Goal: Task Accomplishment & Management: Manage account settings

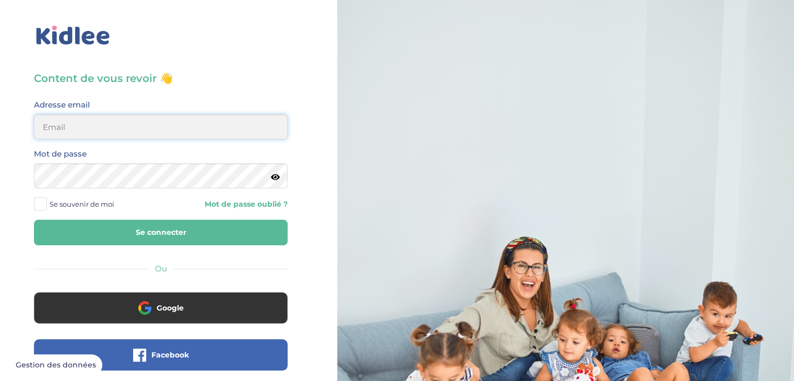
type input "rossignolianna01@gmail.com"
click at [257, 243] on button "Se connecter" at bounding box center [161, 233] width 254 height 26
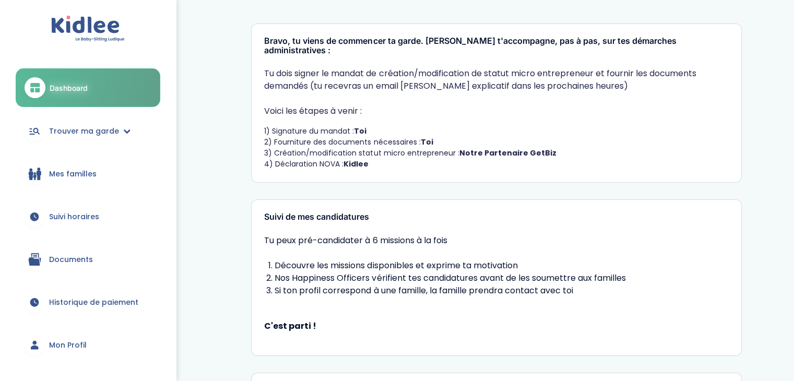
click at [87, 253] on link "Documents" at bounding box center [88, 260] width 145 height 38
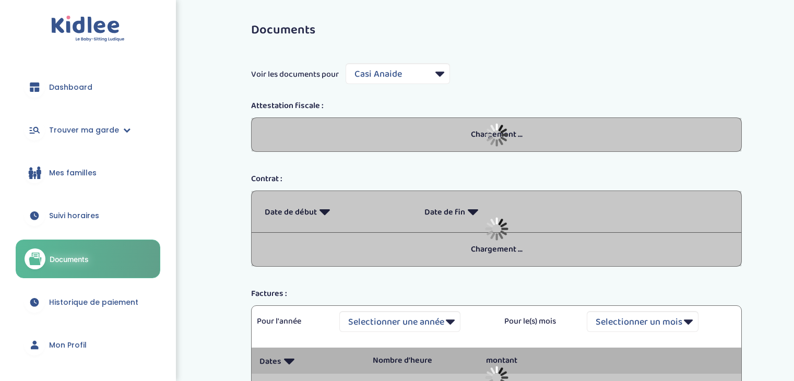
select select "7279"
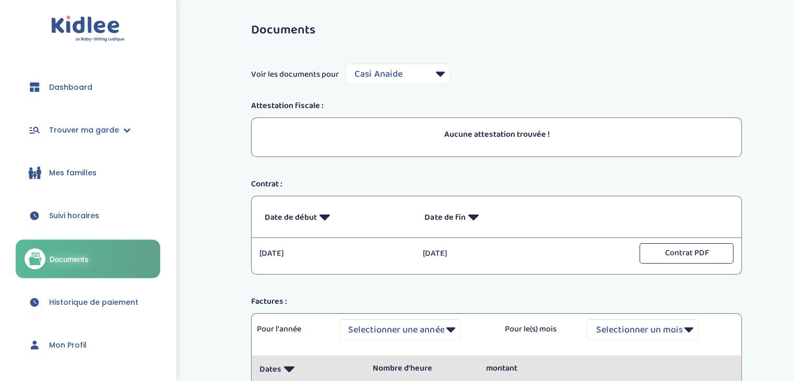
click at [74, 342] on span "Mon Profil" at bounding box center [68, 345] width 38 height 11
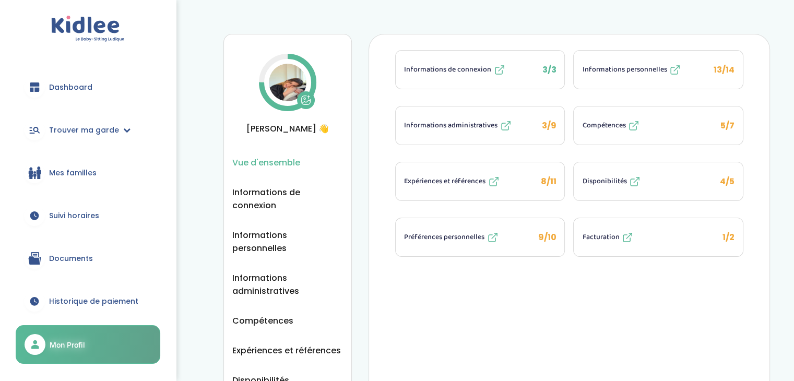
click at [614, 219] on button "Facturation 1/2" at bounding box center [658, 237] width 169 height 38
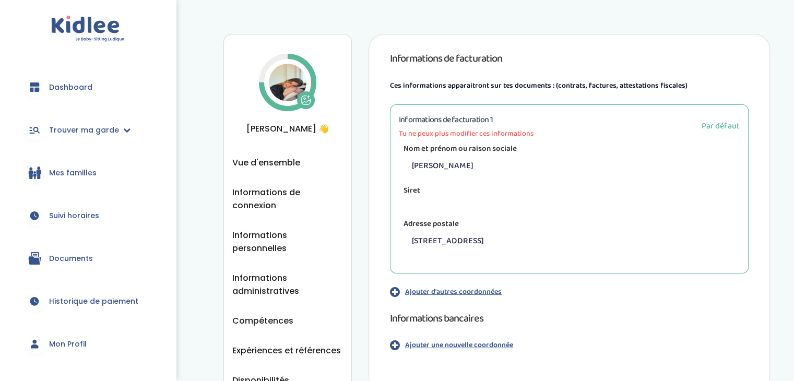
click at [479, 293] on p "Ajouter d'autres coordonnées" at bounding box center [453, 292] width 97 height 11
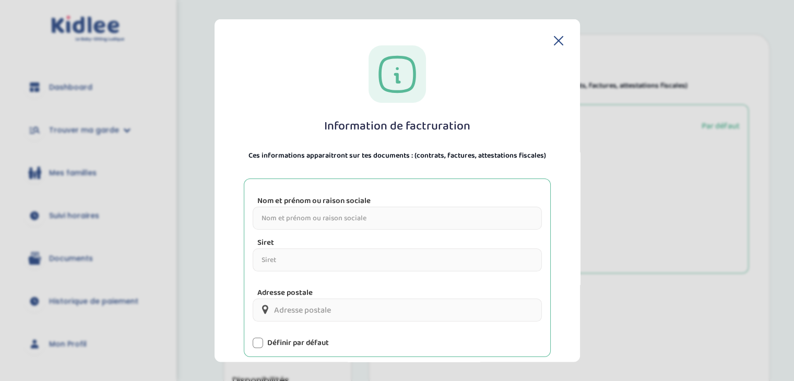
click at [554, 37] on icon at bounding box center [558, 40] width 9 height 9
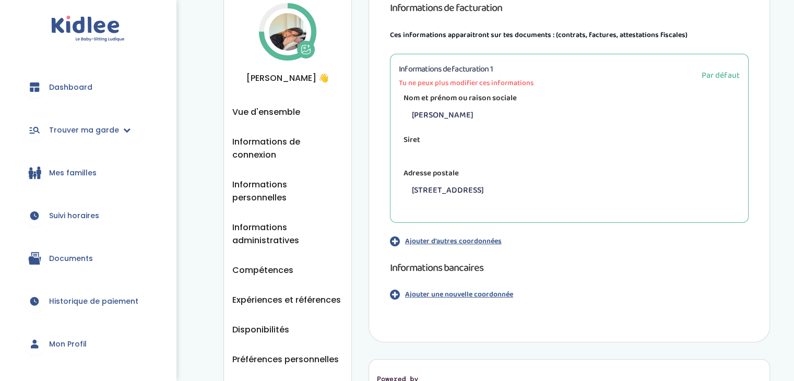
scroll to position [56, 0]
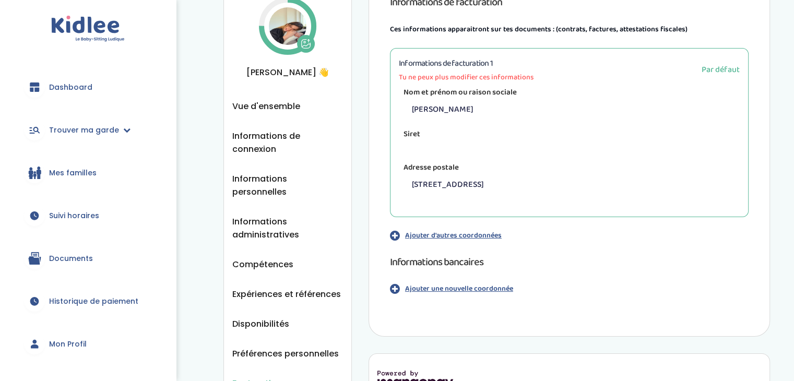
click at [499, 293] on p "Ajouter une nouvelle coordonnée" at bounding box center [459, 288] width 108 height 11
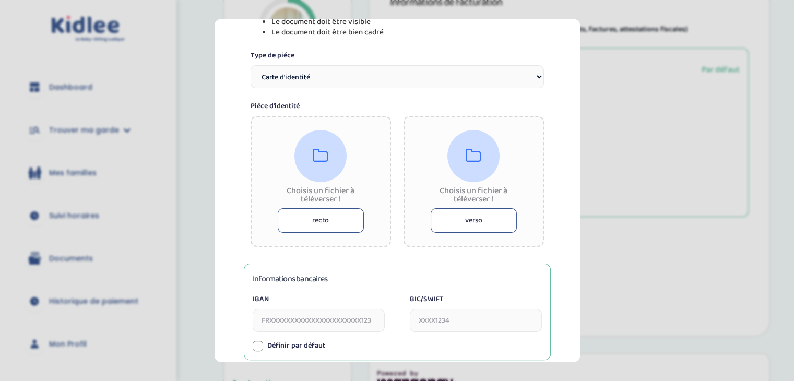
scroll to position [211, 0]
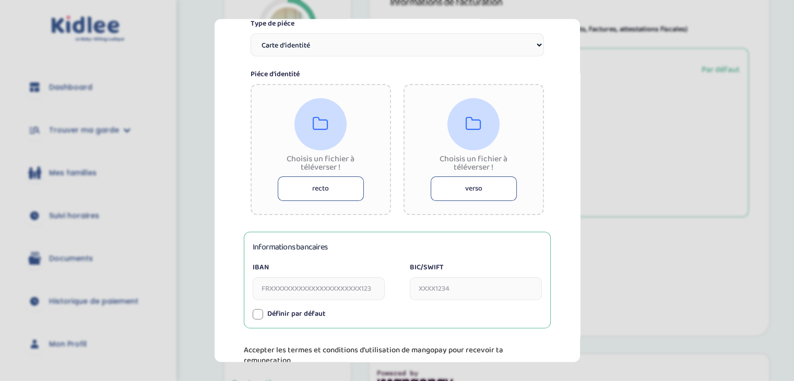
click at [292, 197] on button "recto" at bounding box center [321, 189] width 86 height 25
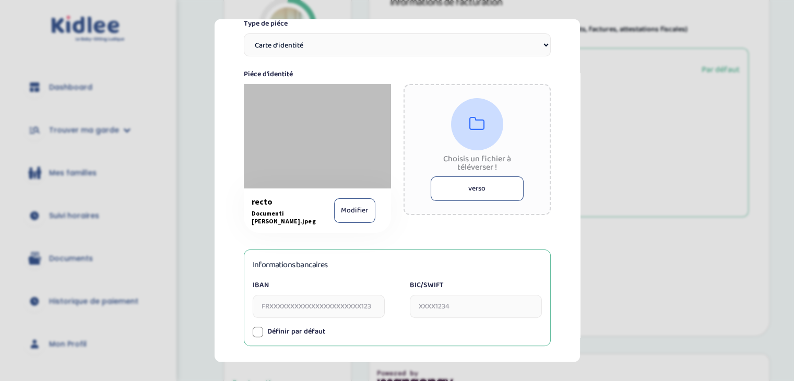
click at [451, 189] on button "verso" at bounding box center [477, 189] width 93 height 25
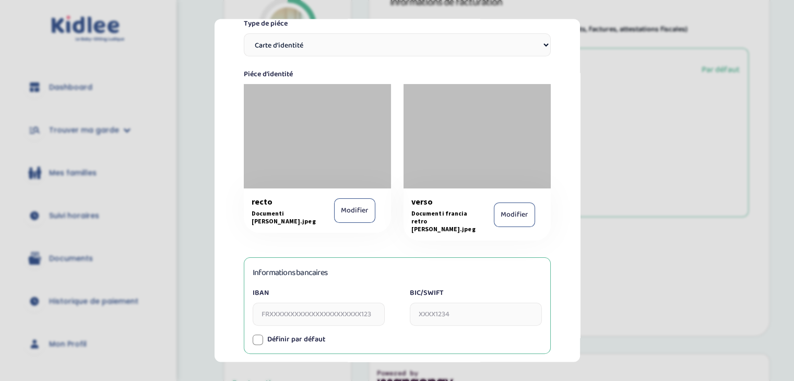
click at [346, 305] on input "IBAN" at bounding box center [319, 314] width 132 height 23
click at [336, 307] on input "IBAN" at bounding box center [319, 314] width 132 height 23
paste input "T12A0306954590100000008988"
click at [260, 304] on input "T12A0306954590100000008988" at bounding box center [319, 314] width 132 height 23
type input "IT12A0306954590100000008988"
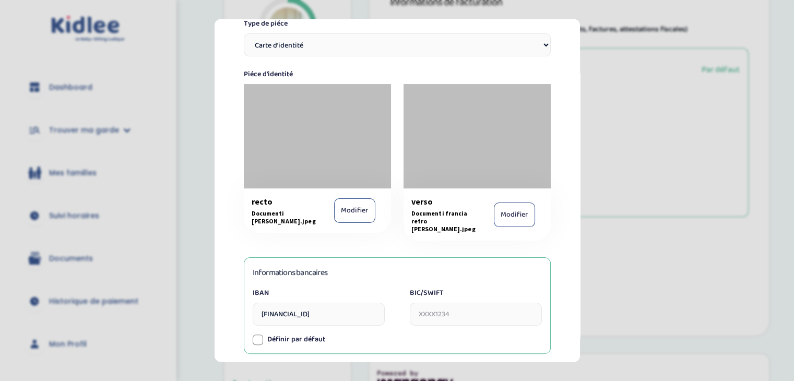
click at [434, 303] on input "BIC/SWIFT" at bounding box center [476, 314] width 132 height 23
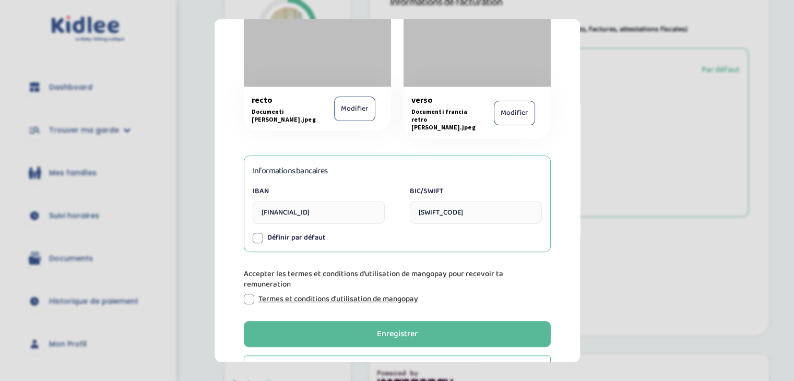
scroll to position [344, 0]
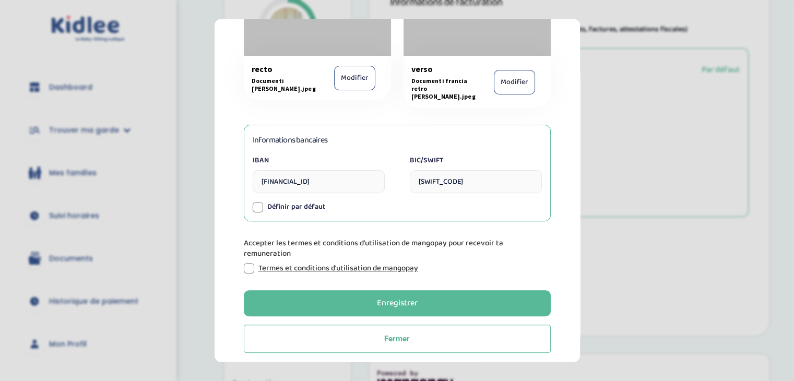
type input "BCITITMM"
click at [248, 264] on div at bounding box center [249, 269] width 10 height 10
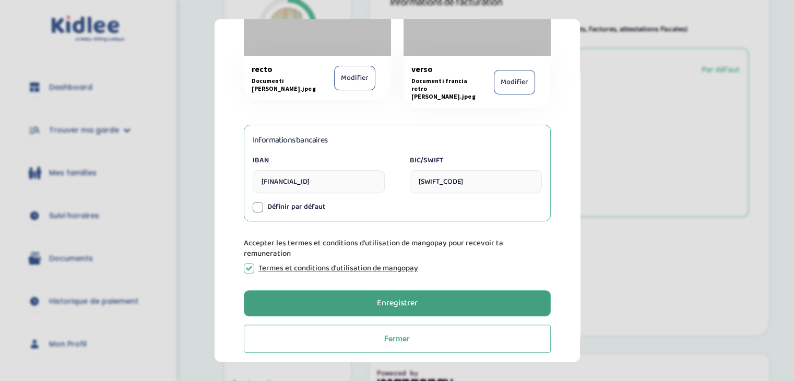
click at [400, 298] on div "Enregistrer" at bounding box center [397, 304] width 41 height 12
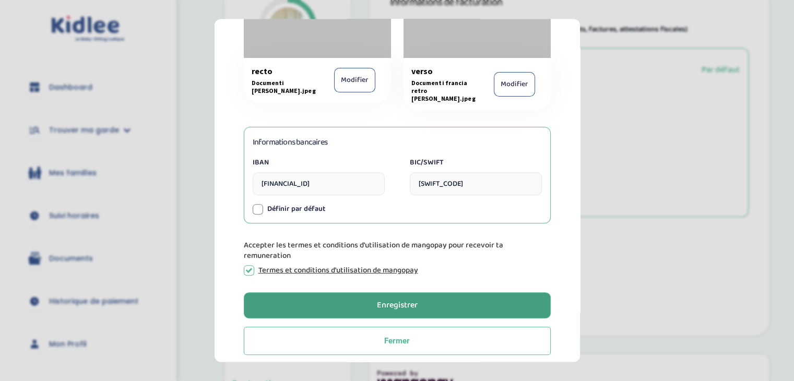
scroll to position [372, 0]
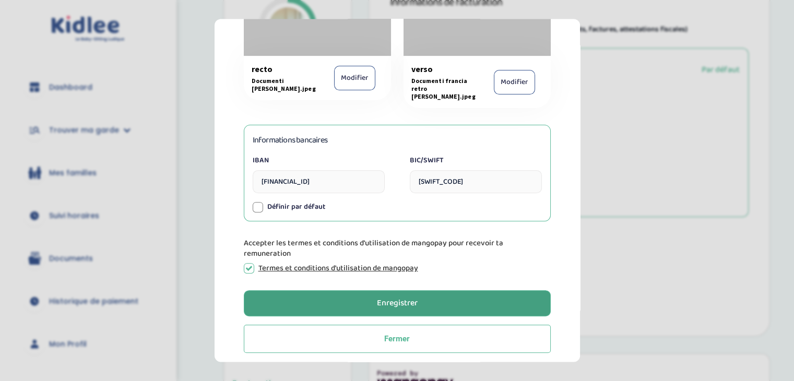
click at [526, 302] on button "Enregistrer" at bounding box center [397, 304] width 307 height 26
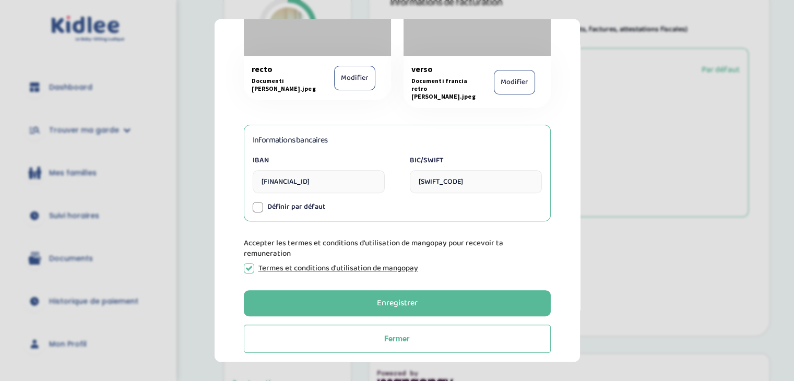
click at [262, 202] on div at bounding box center [258, 207] width 10 height 10
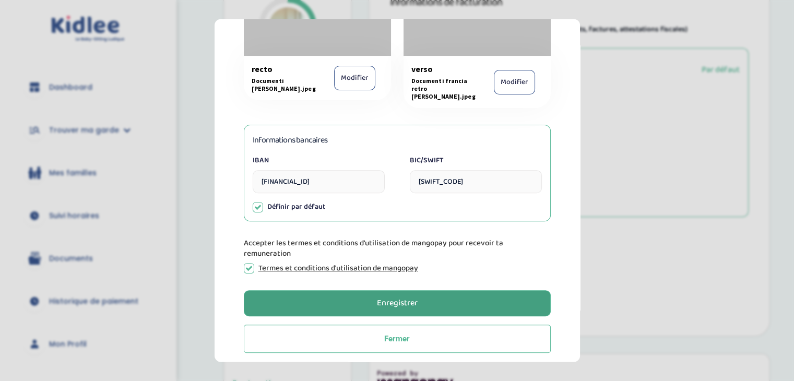
click at [380, 298] on div "Enregistrer" at bounding box center [397, 304] width 41 height 12
click at [503, 301] on button "Enregistrer" at bounding box center [397, 304] width 307 height 26
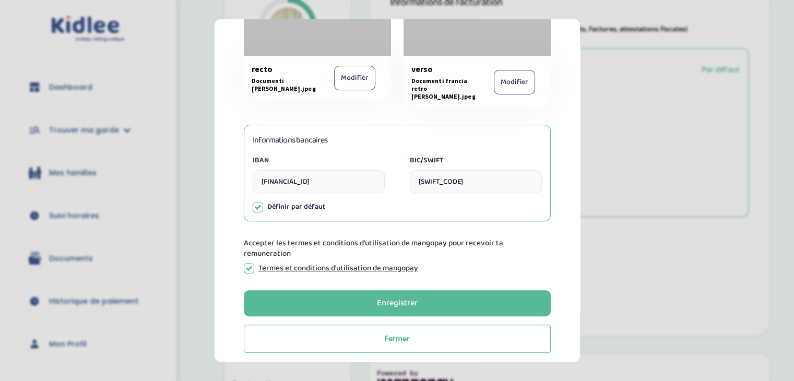
click at [250, 265] on icon at bounding box center [248, 268] width 7 height 7
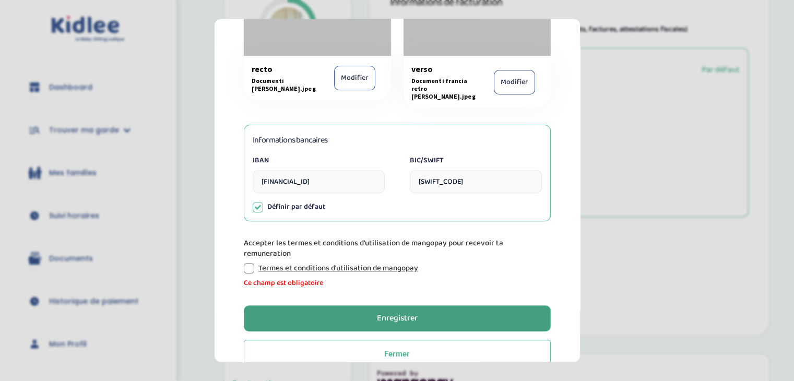
click at [290, 306] on button "Enregistrer" at bounding box center [397, 319] width 307 height 26
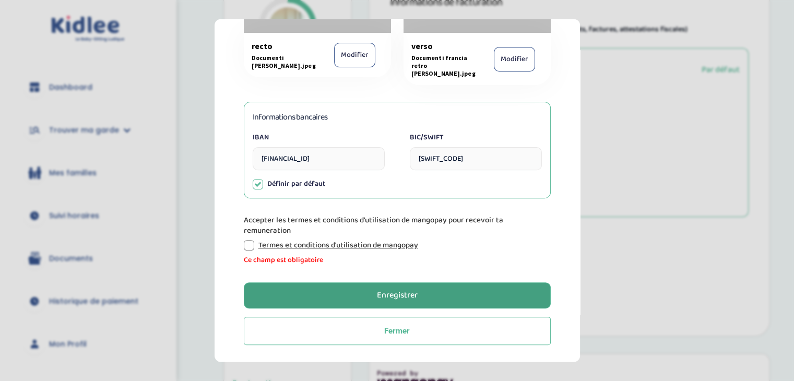
scroll to position [345, 0]
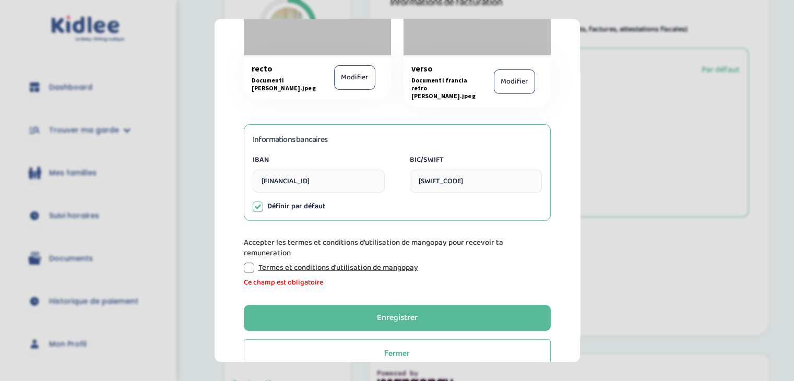
click at [250, 263] on div at bounding box center [249, 268] width 10 height 10
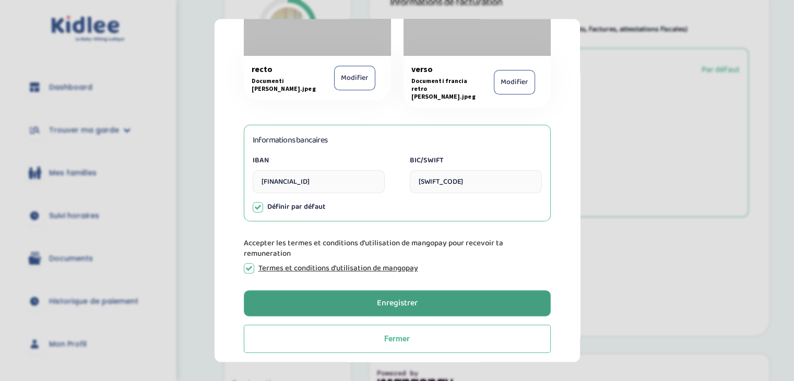
click at [293, 291] on button "Enregistrer" at bounding box center [397, 304] width 307 height 26
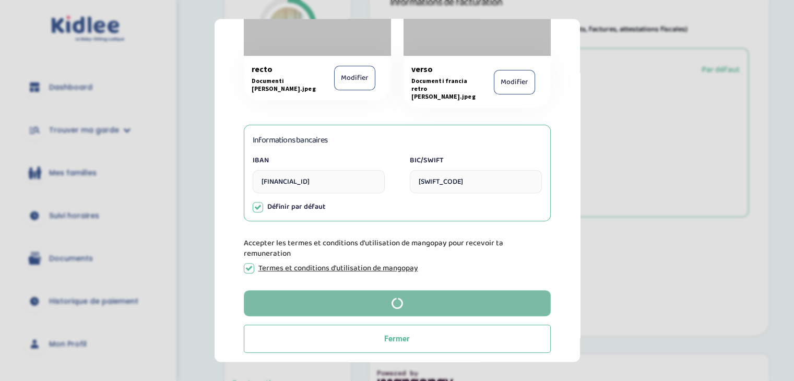
scroll to position [0, 0]
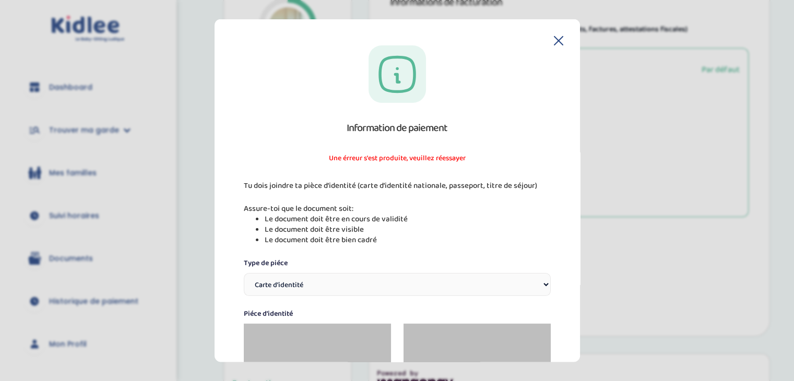
click at [556, 39] on icon at bounding box center [558, 41] width 8 height 8
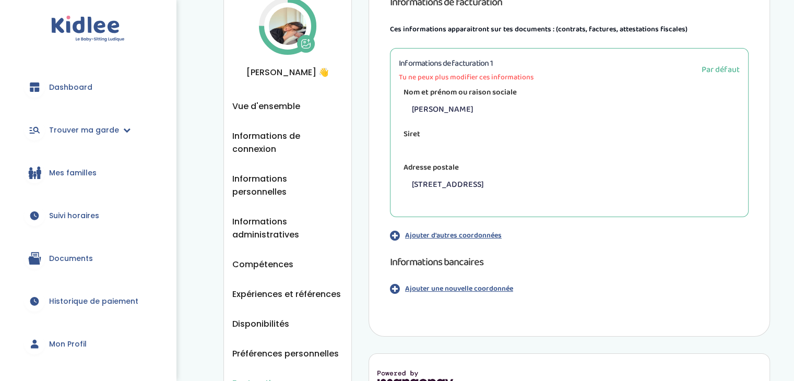
click at [489, 289] on p "Ajouter une nouvelle coordonnée" at bounding box center [459, 288] width 108 height 11
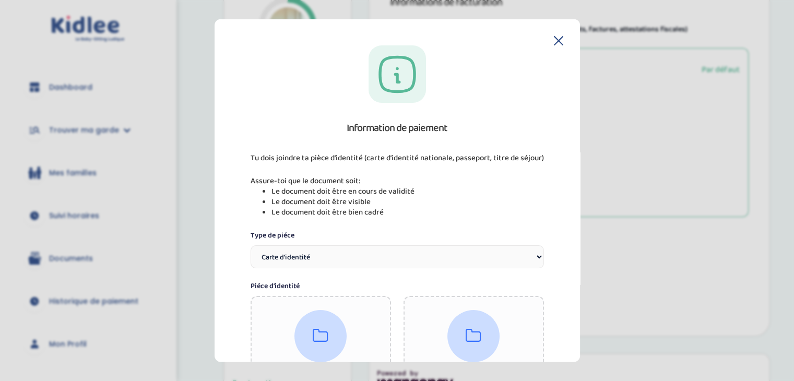
click at [345, 321] on div "Choisis un fichier à téléverser ! recto" at bounding box center [321, 361] width 140 height 131
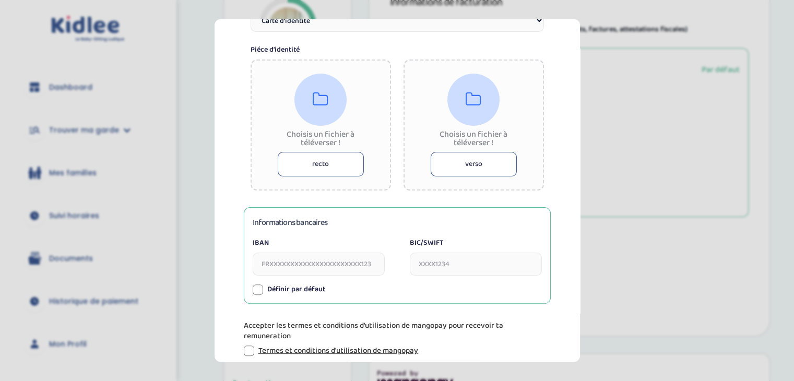
scroll to position [238, 0]
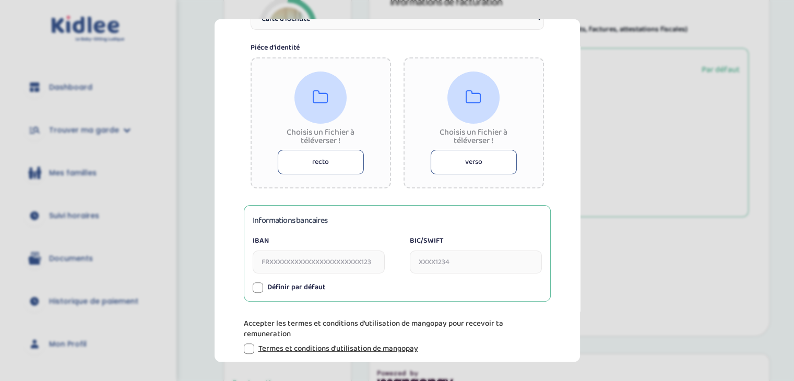
click at [350, 158] on button "recto" at bounding box center [321, 162] width 86 height 25
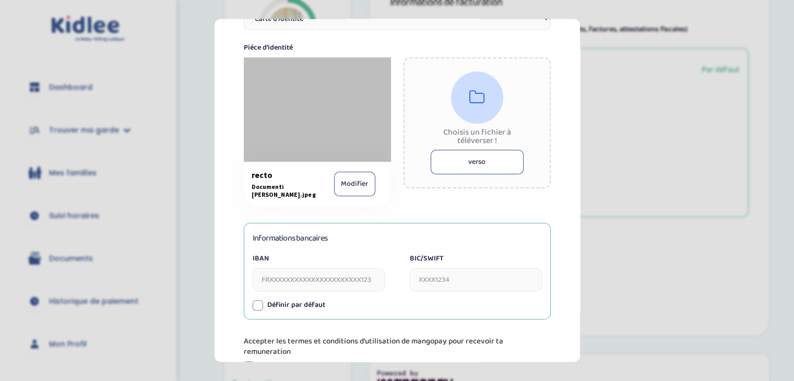
click at [508, 168] on button "verso" at bounding box center [477, 162] width 93 height 25
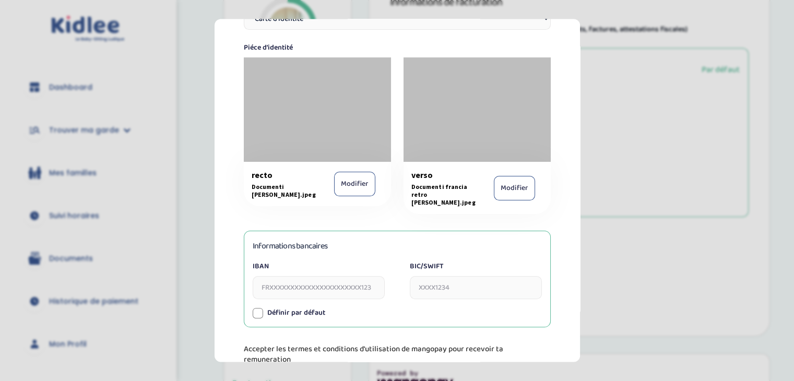
click at [269, 277] on input "IBAN" at bounding box center [319, 288] width 132 height 23
paste input "T12A0306954590100000008988"
click at [260, 283] on input "T12A0306954590100000008988" at bounding box center [319, 288] width 132 height 23
type input "IT12A0306954590100000008988"
click at [444, 283] on input "BIC/SWIFT" at bounding box center [476, 288] width 132 height 23
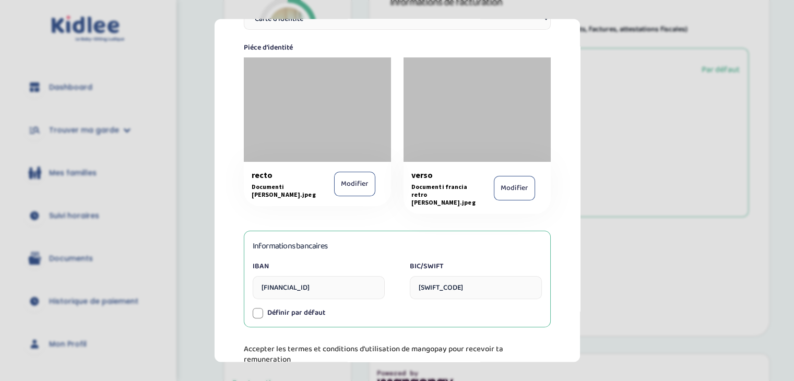
type input "BCITITMM"
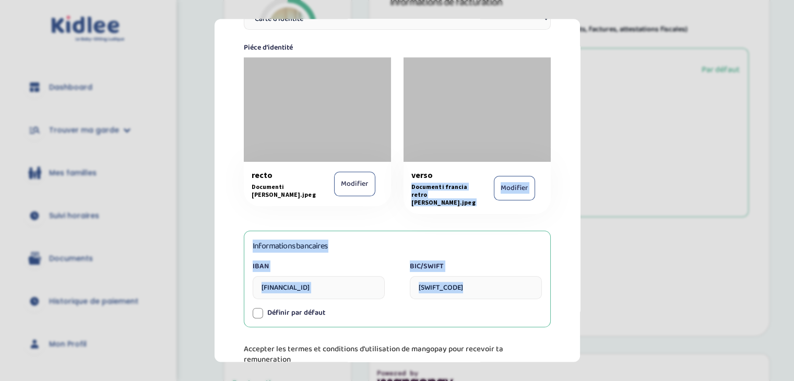
drag, startPoint x: 257, startPoint y: 307, endPoint x: 467, endPoint y: 181, distance: 244.9
click at [467, 181] on div "Information de paiement Tu dois joindre ta pièce d’identité (carte d’identité n…" at bounding box center [397, 133] width 332 height 652
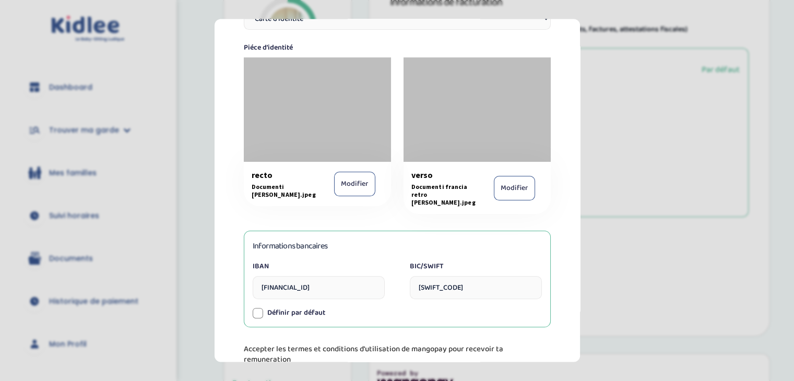
click at [299, 312] on div "Informations bancaires IBAN IT12A0306954590100000008988 BIC/SWIFT BCITITMM Numé…" at bounding box center [397, 279] width 307 height 97
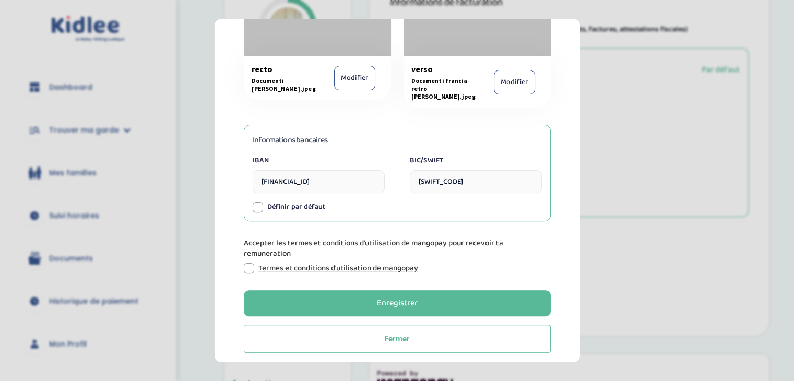
scroll to position [132, 0]
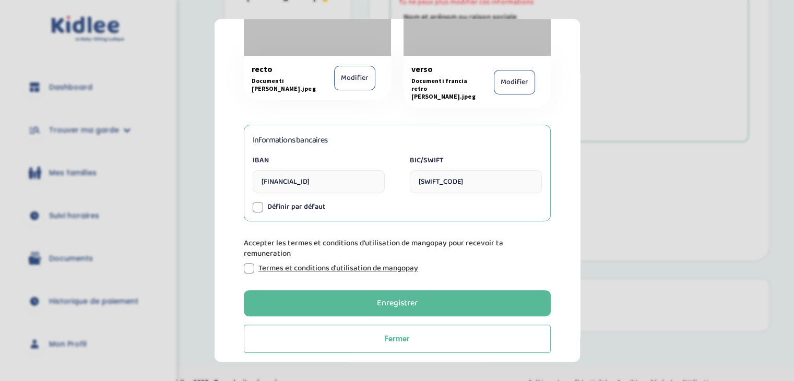
click at [252, 264] on div at bounding box center [249, 269] width 10 height 10
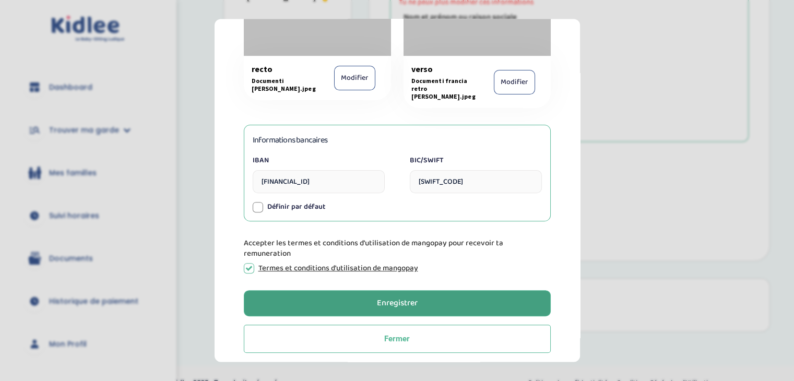
click at [330, 301] on button "Enregistrer" at bounding box center [397, 304] width 307 height 26
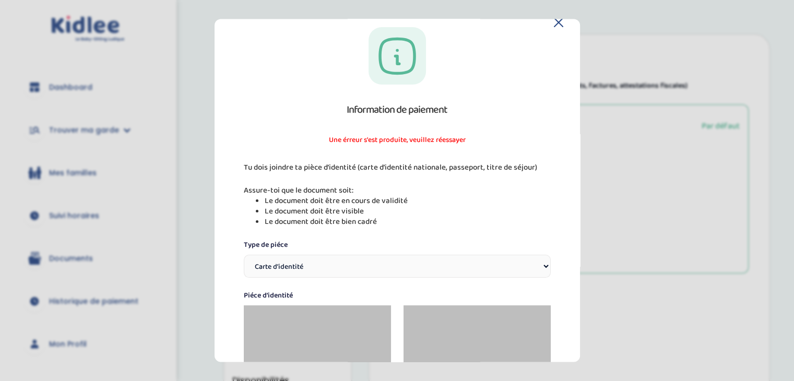
scroll to position [8, 0]
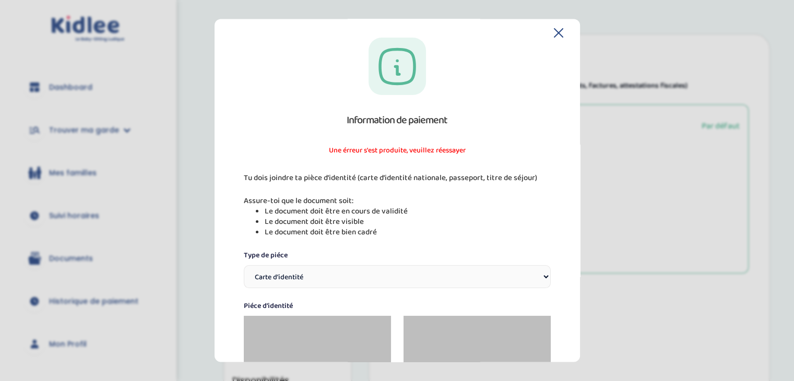
click at [554, 30] on icon at bounding box center [558, 32] width 9 height 9
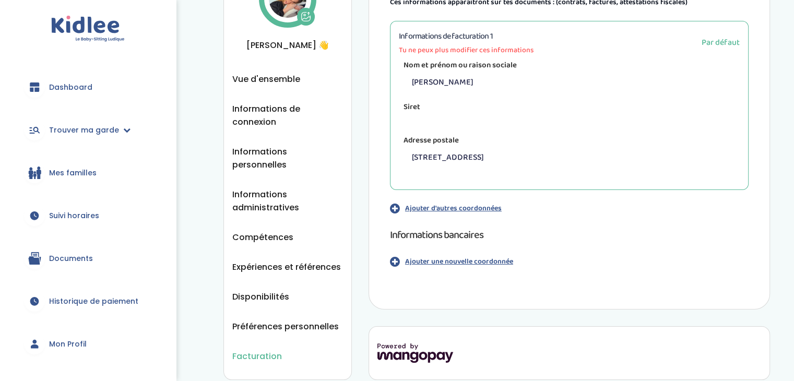
scroll to position [132, 0]
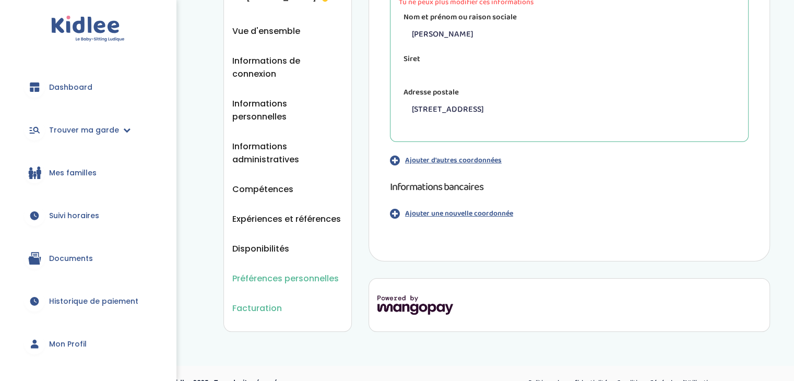
click at [336, 272] on span "Préférences personnelles" at bounding box center [285, 278] width 106 height 13
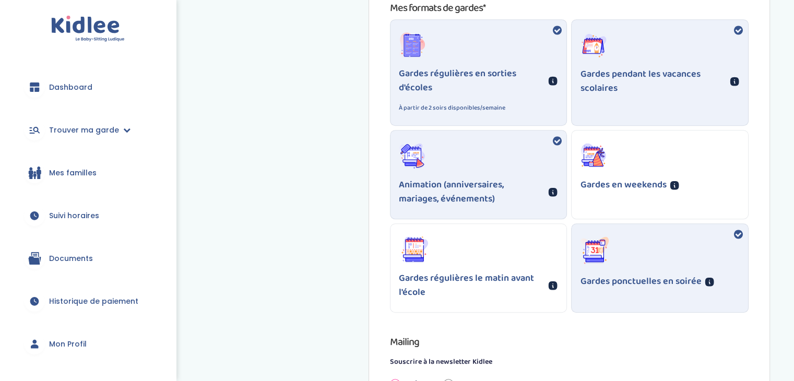
scroll to position [731, 0]
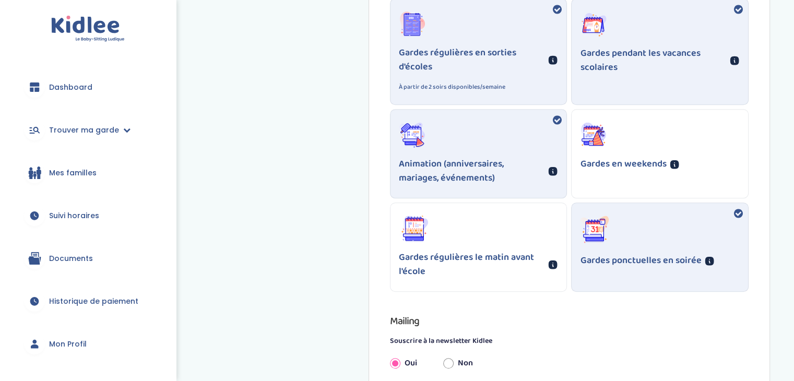
click at [620, 136] on div "Gardes en weekends" at bounding box center [660, 147] width 176 height 74
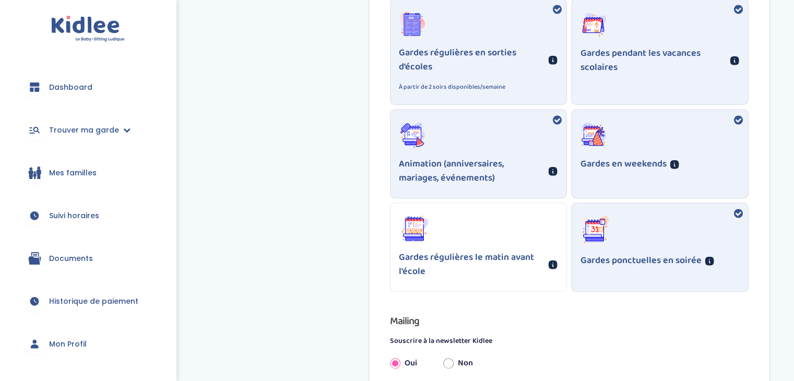
click at [511, 224] on div "Gardes régulières le matin avant l'école" at bounding box center [478, 247] width 176 height 88
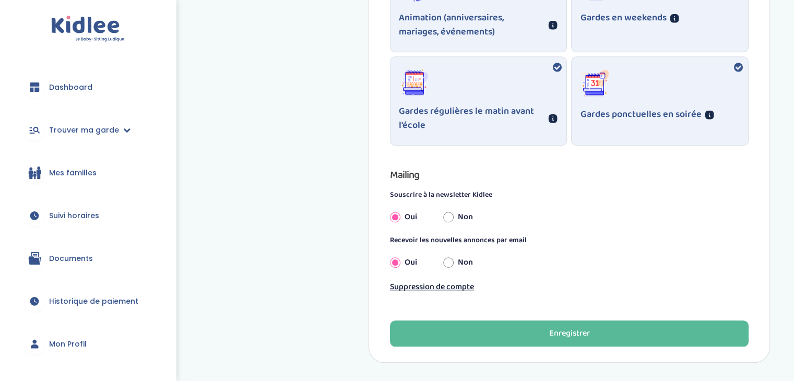
scroll to position [898, 0]
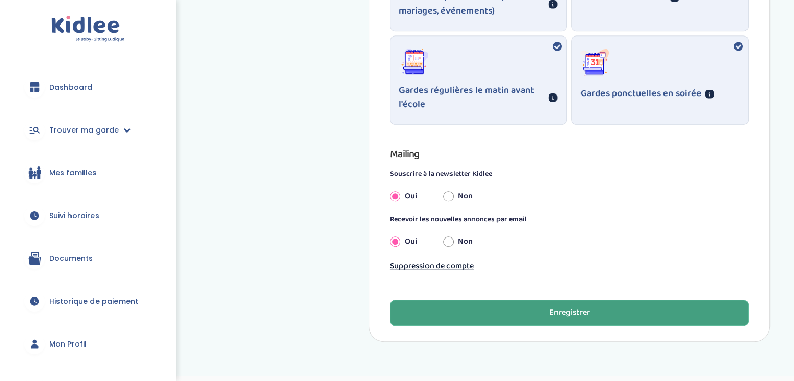
click at [536, 311] on button "Enregistrer" at bounding box center [569, 313] width 359 height 26
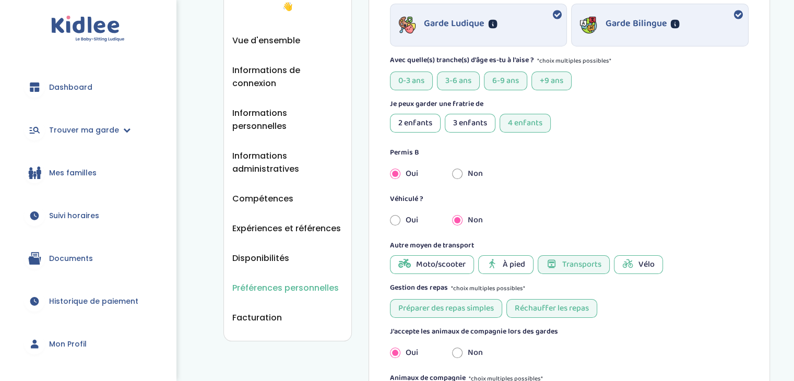
scroll to position [135, 0]
click at [284, 252] on span "Disponibilités" at bounding box center [260, 258] width 57 height 13
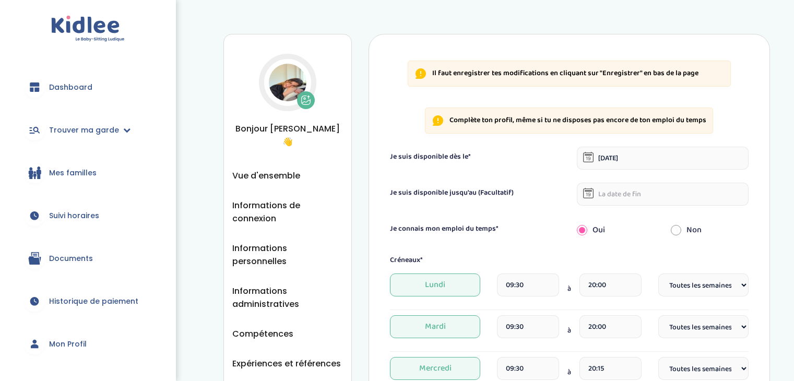
select select "1"
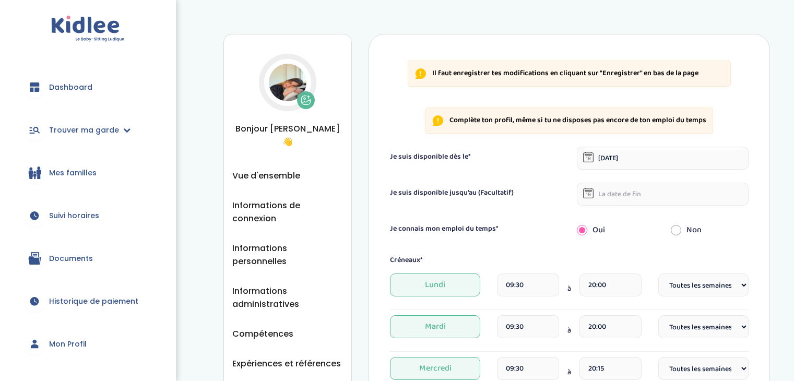
select select "1"
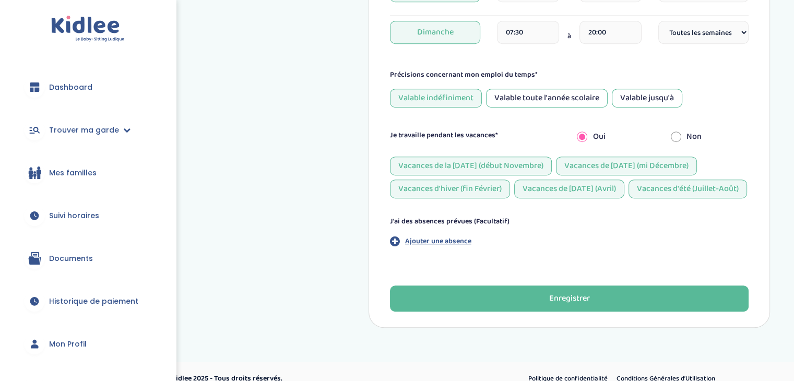
scroll to position [539, 0]
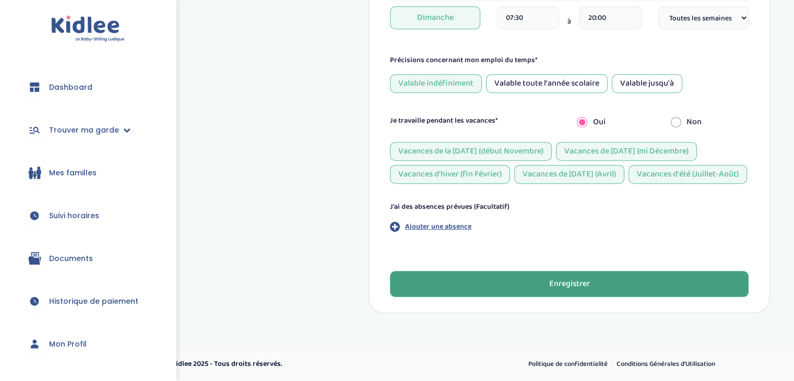
click at [659, 292] on button "Enregistrer" at bounding box center [569, 284] width 359 height 26
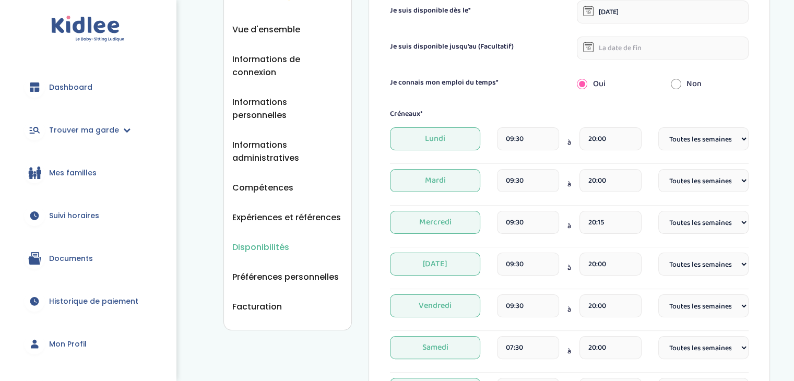
scroll to position [55, 0]
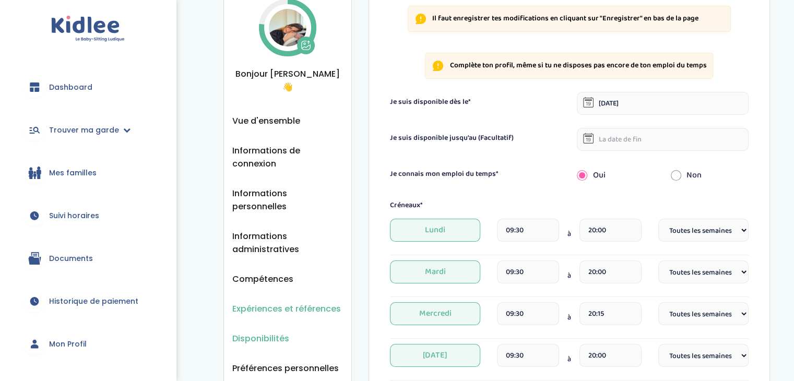
click at [306, 302] on span "Expériences et références" at bounding box center [286, 308] width 109 height 13
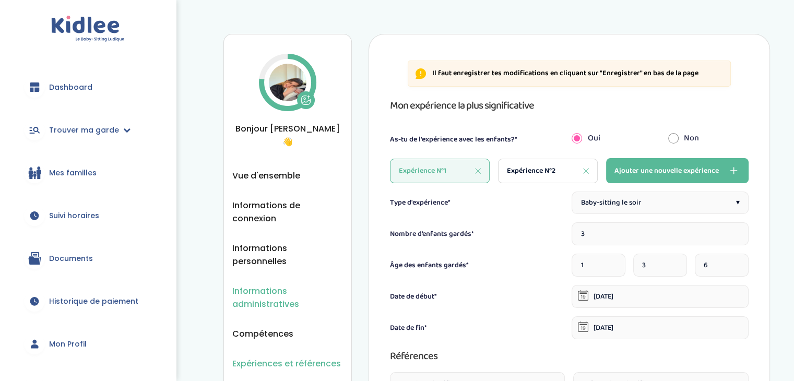
click at [278, 284] on span "Informations administratives" at bounding box center [287, 297] width 111 height 26
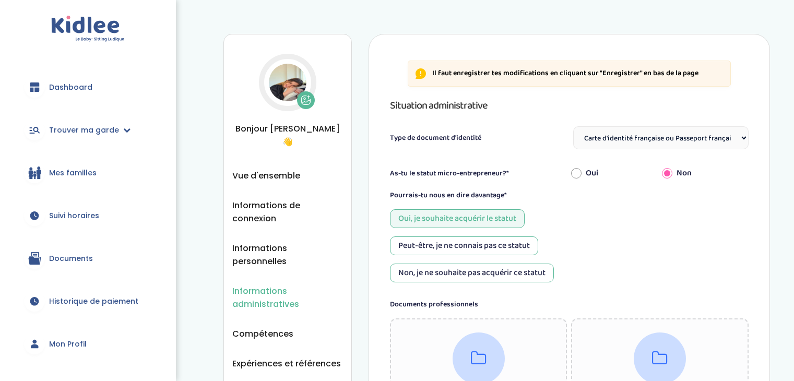
select select "Carte d'identité française ou Passeport français daté de moins de 5 ans"
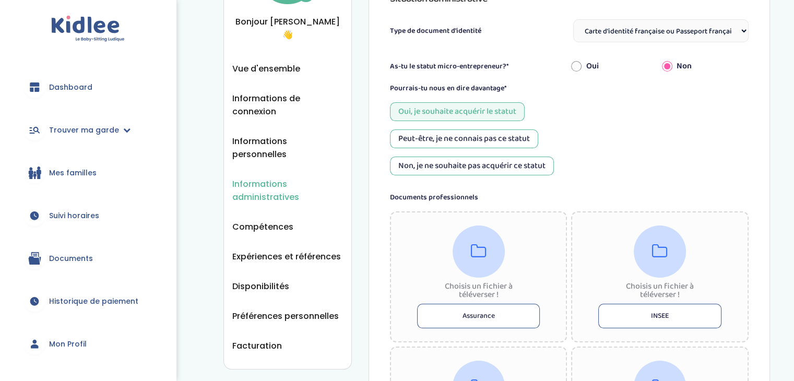
scroll to position [89, 0]
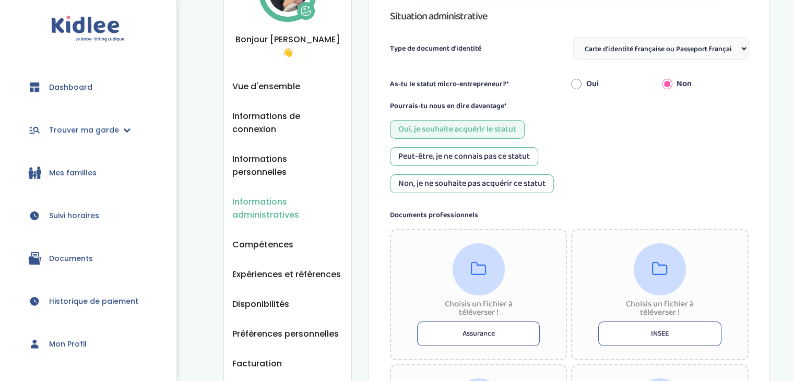
drag, startPoint x: 796, startPoint y: 87, endPoint x: 771, endPoint y: 118, distance: 39.8
click at [334, 152] on span "Informations personnelles" at bounding box center [287, 165] width 111 height 26
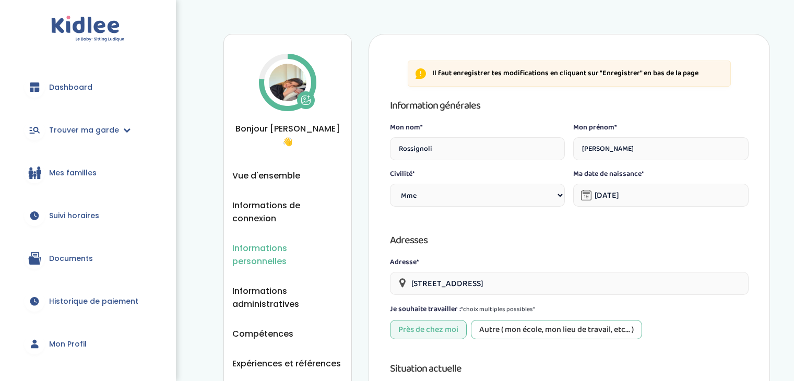
select select "1"
select select "2"
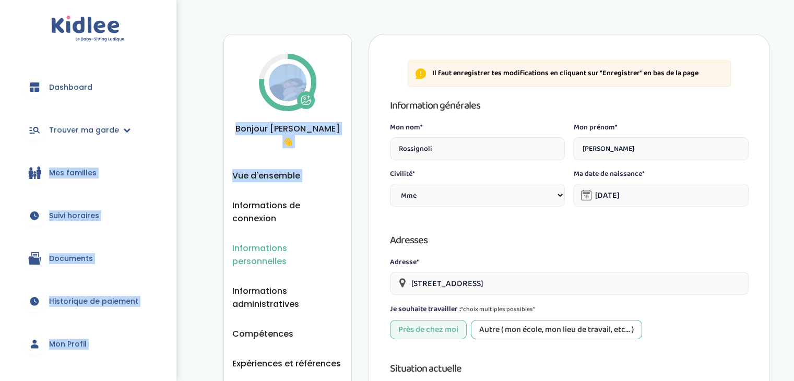
drag, startPoint x: 174, startPoint y: 146, endPoint x: 190, endPoint y: 187, distance: 43.8
click at [84, 218] on span "Suivi horaires" at bounding box center [74, 215] width 50 height 11
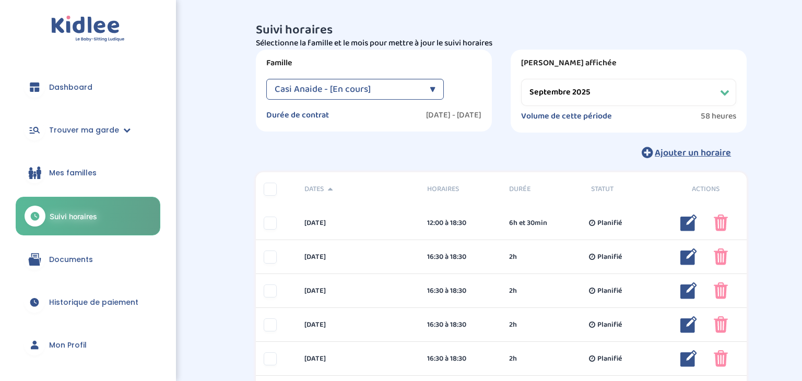
select select "septembre 2025"
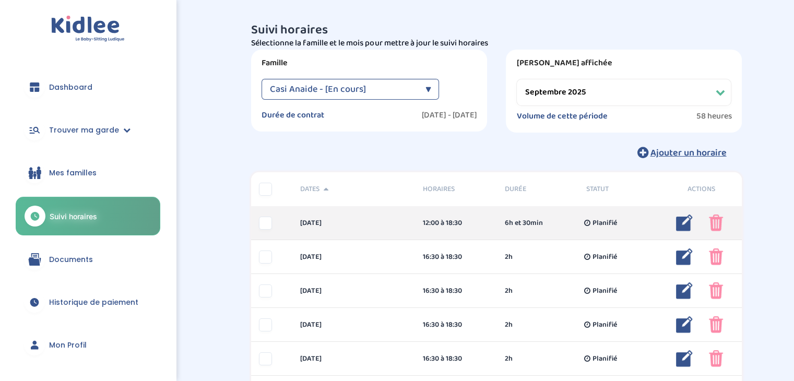
click at [716, 217] on img at bounding box center [716, 223] width 14 height 17
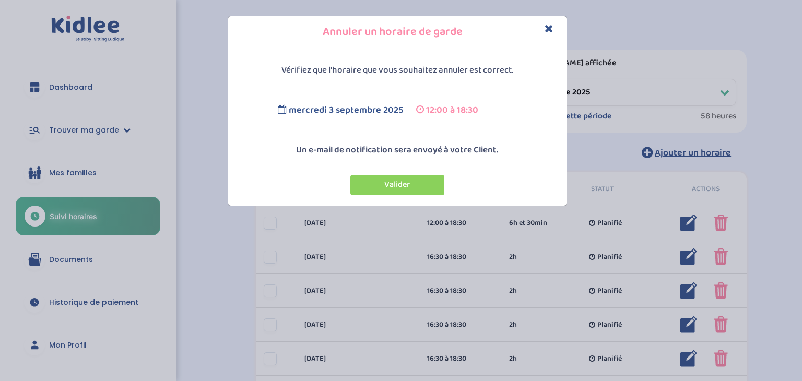
click at [548, 29] on icon "Close" at bounding box center [548, 28] width 9 height 11
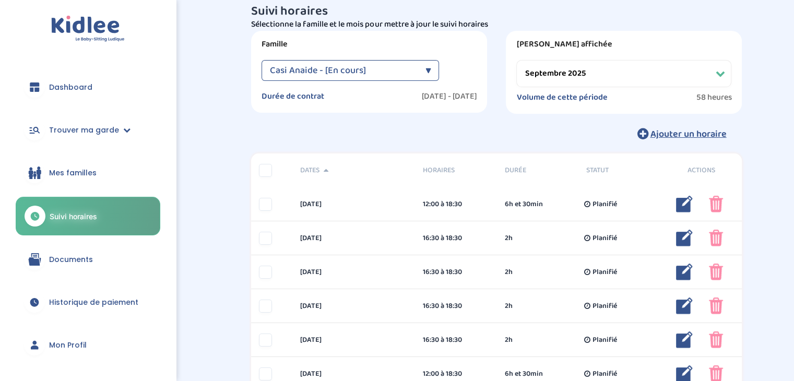
scroll to position [25, 0]
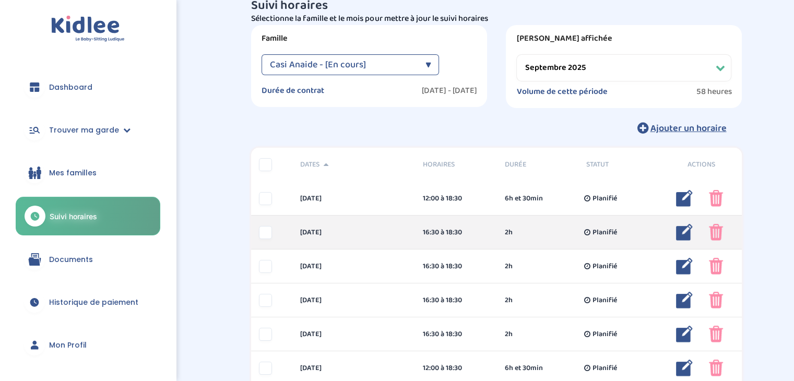
click at [264, 233] on div at bounding box center [265, 232] width 13 height 13
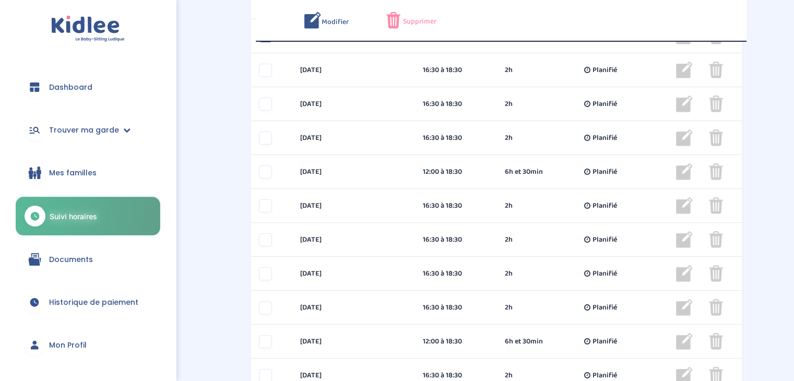
scroll to position [214, 0]
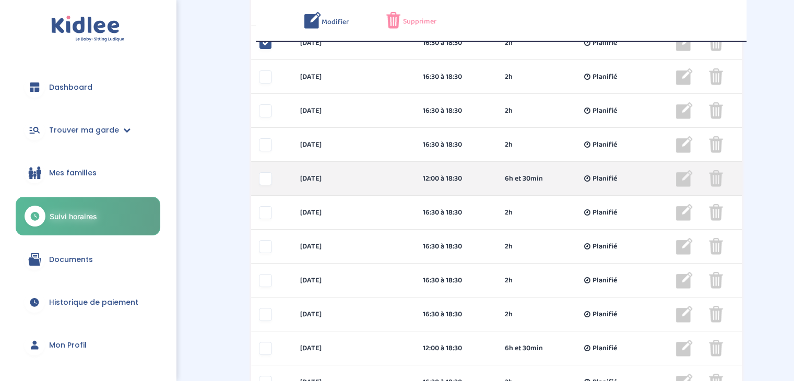
click at [269, 179] on div at bounding box center [265, 178] width 13 height 13
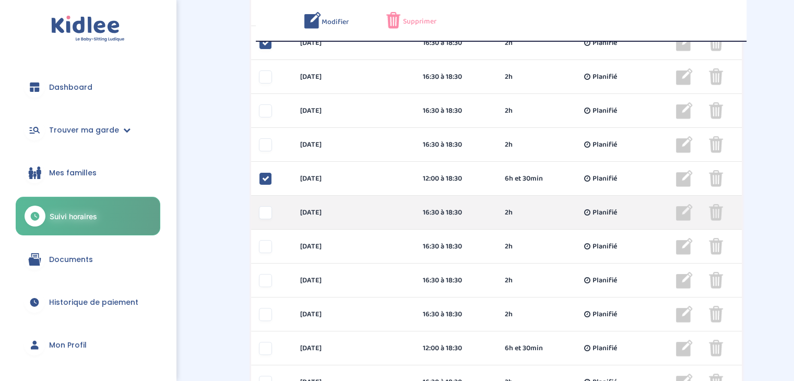
click at [265, 213] on div at bounding box center [265, 212] width 13 height 13
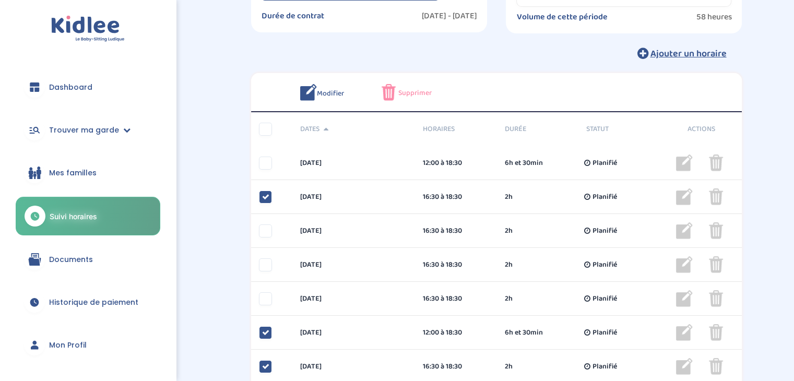
scroll to position [100, 0]
click at [762, 147] on div "Suivi horaires Besoin d'aide ? OO8R9HrmsJ9aGce1lE1LDBpYWnYAObKKiRFxS5i0 Affiche…" at bounding box center [496, 386] width 595 height 943
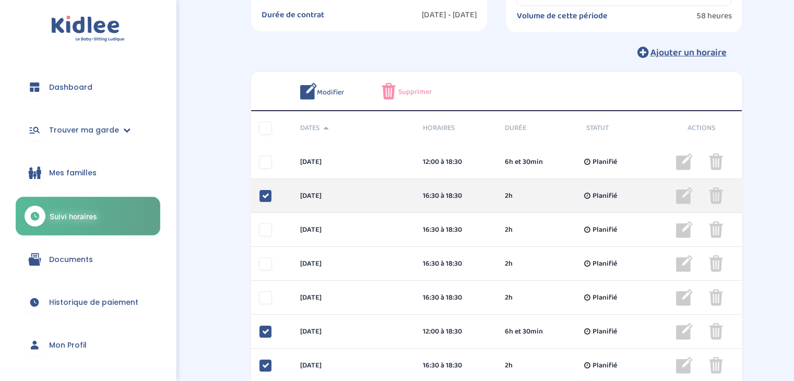
click at [260, 191] on div at bounding box center [265, 195] width 13 height 13
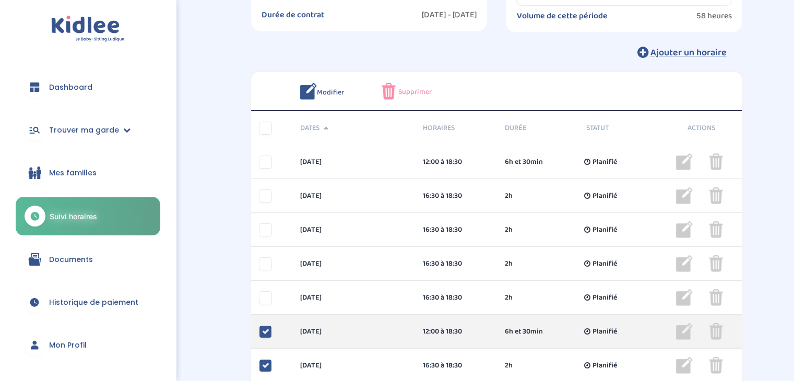
click at [265, 329] on icon at bounding box center [265, 331] width 7 height 7
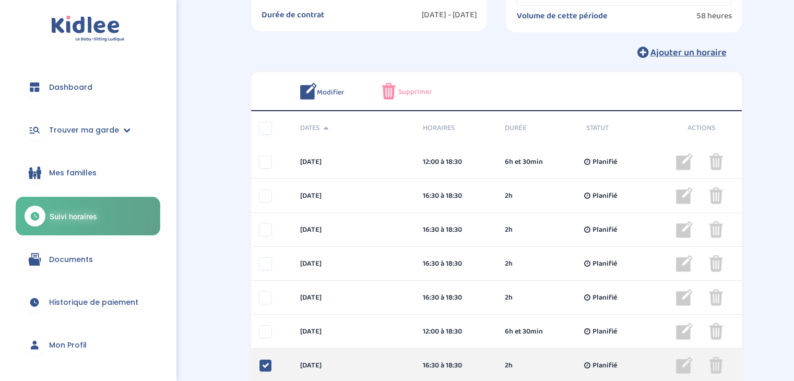
click at [267, 364] on icon at bounding box center [265, 365] width 7 height 7
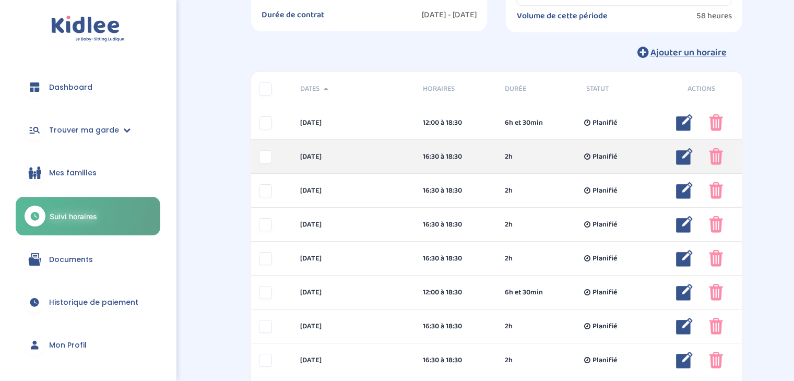
click at [684, 151] on img at bounding box center [684, 156] width 17 height 17
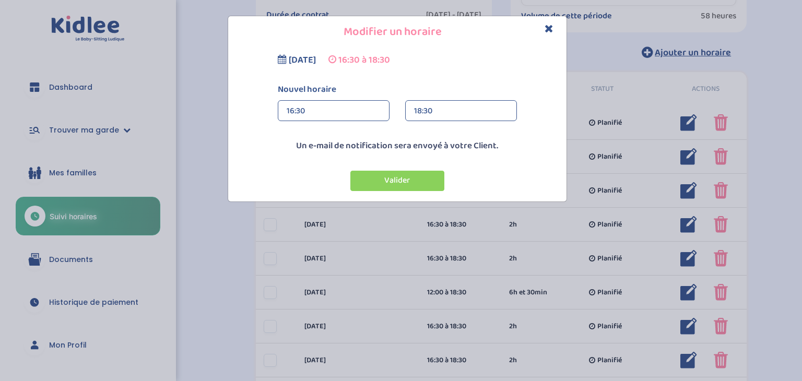
click at [547, 29] on icon "Close" at bounding box center [548, 28] width 9 height 11
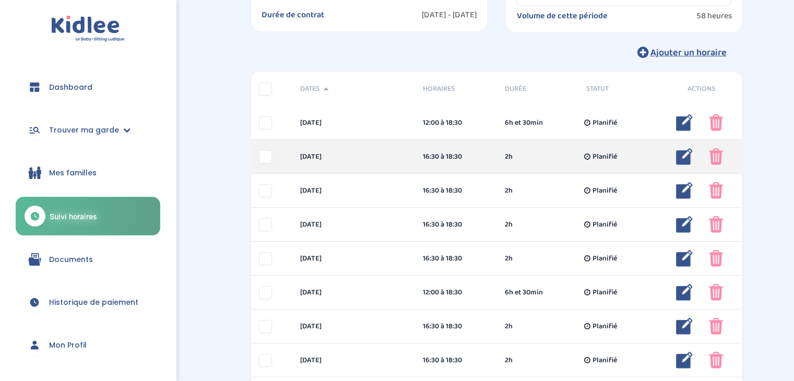
click at [259, 159] on div at bounding box center [265, 156] width 13 height 13
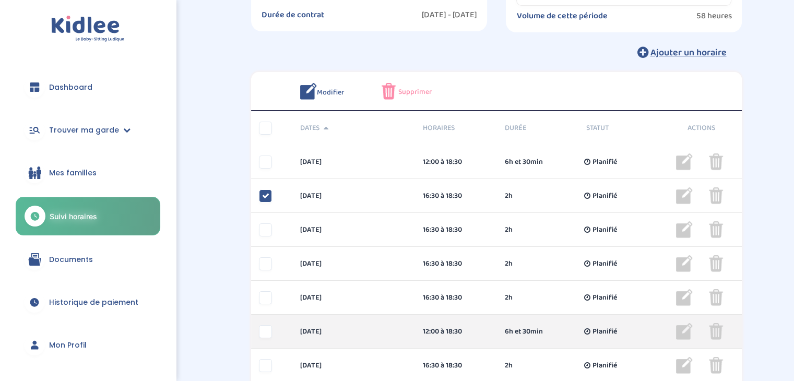
click at [271, 338] on div "mercredi 10 sep 12:00 à 18:30 6h et 30min Planifié 6h et 30min Planifié ... Mod…" at bounding box center [496, 332] width 491 height 34
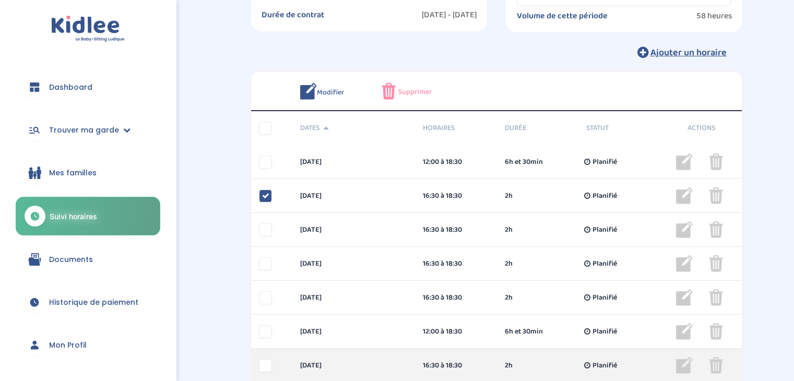
click at [270, 361] on div at bounding box center [265, 365] width 13 height 13
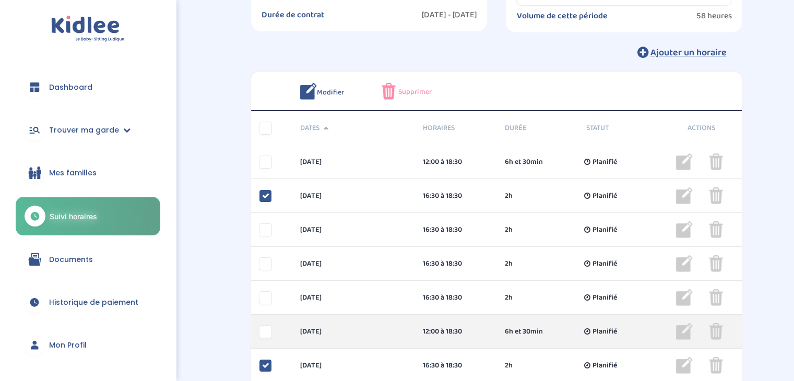
click at [267, 337] on div at bounding box center [265, 331] width 13 height 13
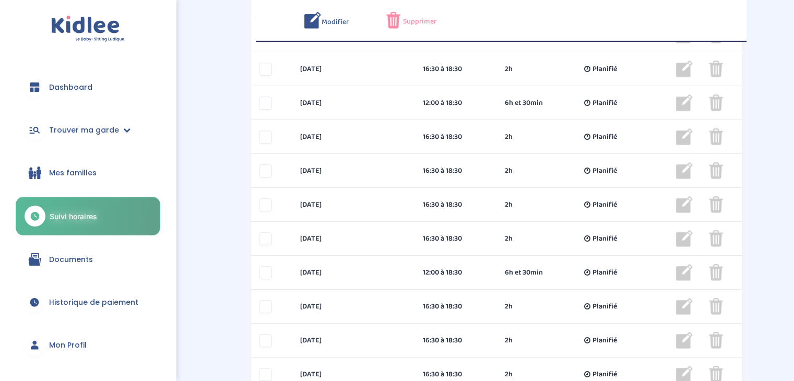
scroll to position [598, 0]
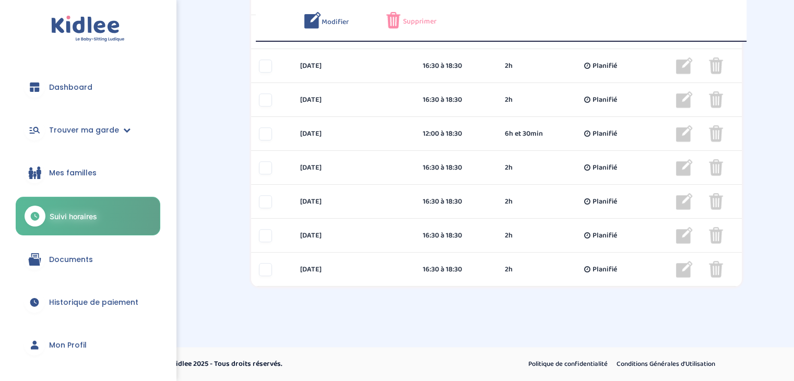
click at [733, 355] on div "© Kidlee 2025 - Tous droits réservés. Politique de confidentialité Conditions G…" at bounding box center [449, 364] width 674 height 34
drag, startPoint x: 333, startPoint y: 227, endPoint x: 162, endPoint y: 163, distance: 182.5
click at [90, 177] on span "Mes familles" at bounding box center [73, 173] width 48 height 11
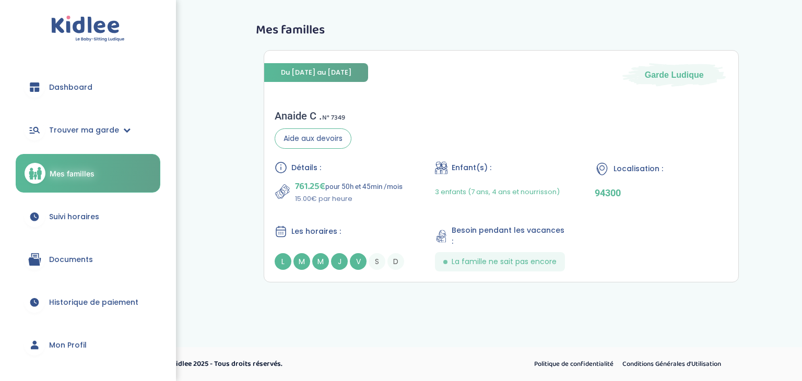
click at [94, 216] on span "Suivi horaires" at bounding box center [74, 216] width 50 height 11
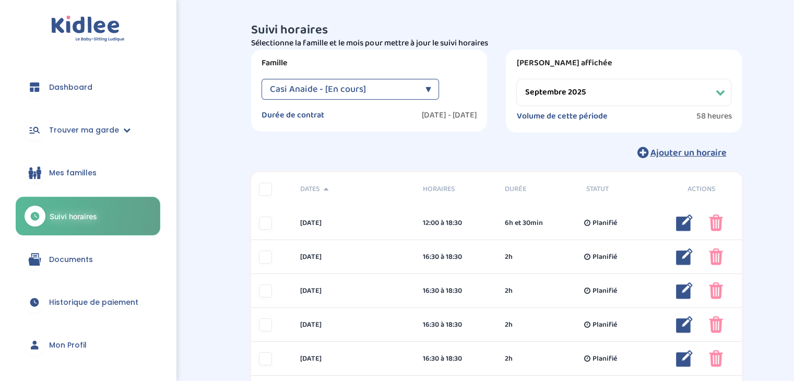
click at [697, 93] on select "Filtrer par mois [DATE] [DATE] [DATE] [DATE] [DATE] [DATE] [DATE] [DATE] [DATE]…" at bounding box center [623, 92] width 215 height 27
click at [516, 79] on select "Filtrer par mois [DATE] [DATE] [DATE] [DATE] [DATE] [DATE] [DATE] [DATE] [DATE]…" at bounding box center [623, 92] width 215 height 27
click at [683, 94] on select "Filtrer par mois [DATE] [DATE] [DATE] [DATE] [DATE] [DATE] [DATE] [DATE] [DATE]…" at bounding box center [623, 92] width 215 height 27
select select "septembre 2025"
click at [516, 79] on select "Filtrer par mois [DATE] [DATE] [DATE] [DATE] [DATE] [DATE] [DATE] [DATE] [DATE]…" at bounding box center [623, 92] width 215 height 27
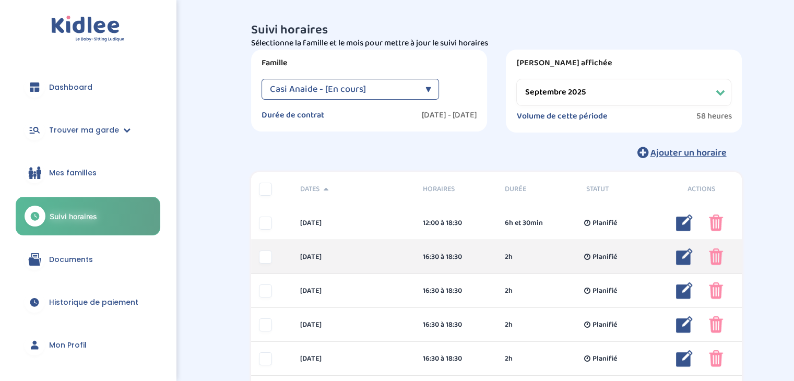
click at [268, 262] on div at bounding box center [265, 257] width 13 height 13
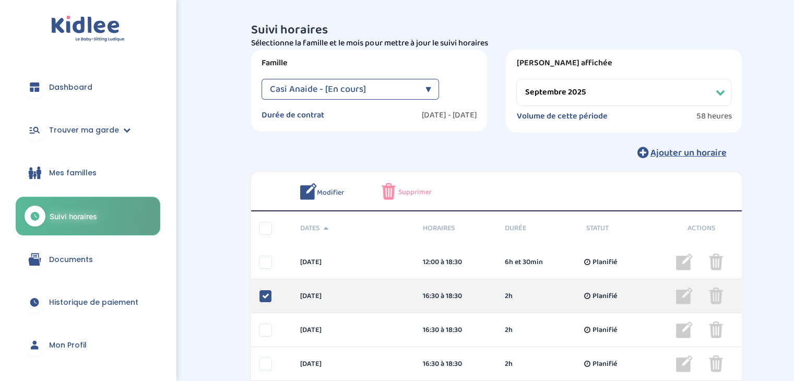
click at [268, 295] on icon at bounding box center [265, 295] width 7 height 7
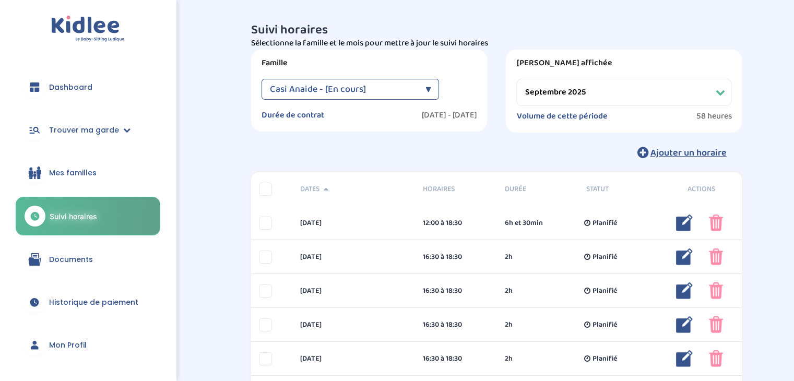
click at [65, 263] on span "Documents" at bounding box center [71, 259] width 44 height 11
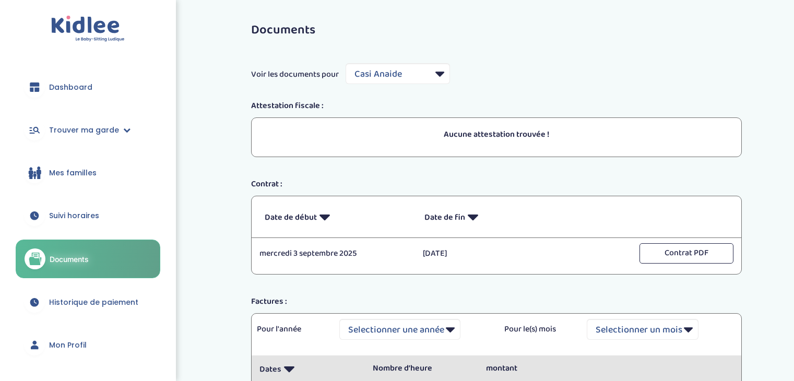
select select "7279"
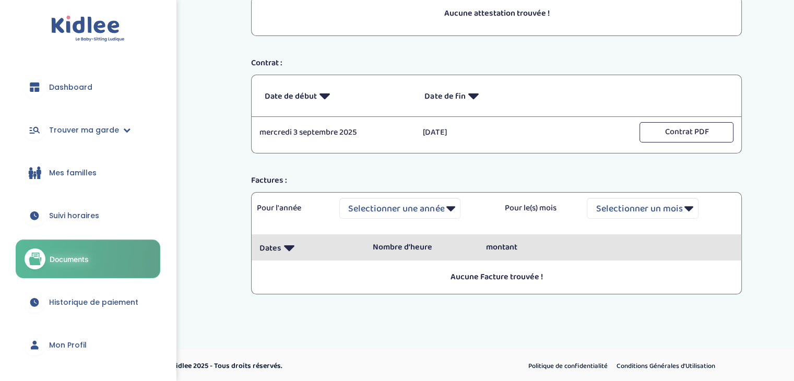
scroll to position [123, 0]
click at [381, 211] on select "Selectionner une année" at bounding box center [399, 206] width 121 height 21
click at [383, 207] on select "Selectionner une année" at bounding box center [399, 206] width 121 height 21
click at [654, 197] on select "Selectionner un mois Tout [PERSON_NAME] Mars [PERSON_NAME] Juin Juillet Août Se…" at bounding box center [643, 206] width 112 height 21
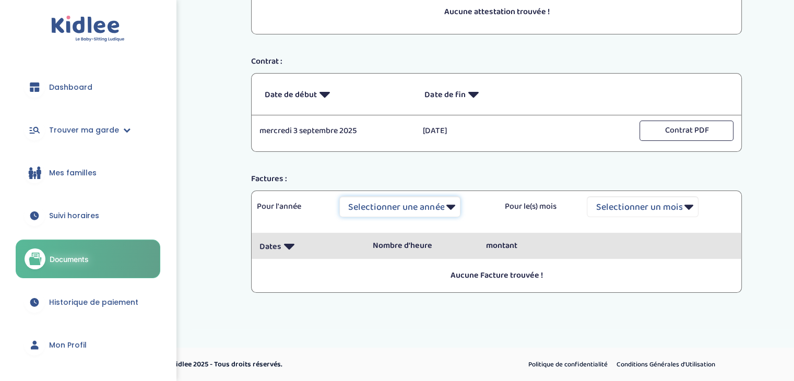
click at [450, 206] on select "Selectionner une année" at bounding box center [399, 206] width 121 height 21
click at [132, 301] on span "Historique de paiement" at bounding box center [93, 302] width 89 height 11
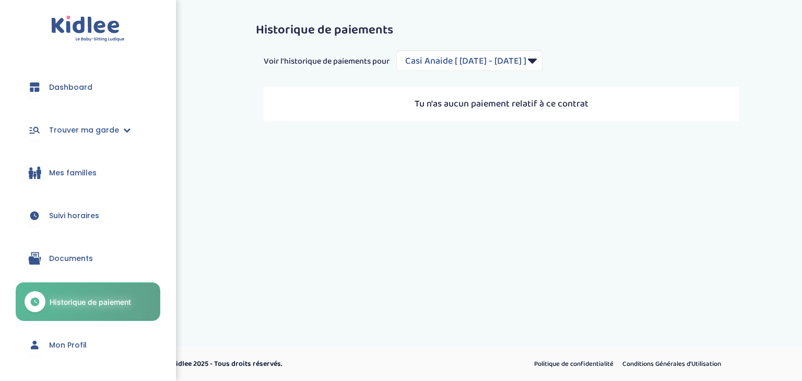
select select "2113"
click at [84, 208] on link "Suivi horaires" at bounding box center [88, 216] width 145 height 38
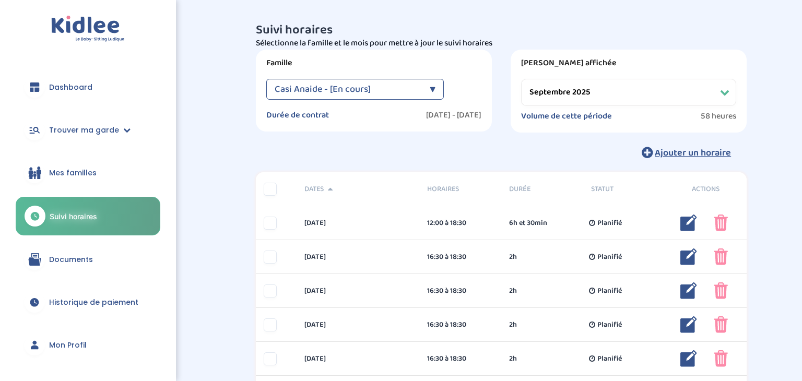
select select "septembre 2025"
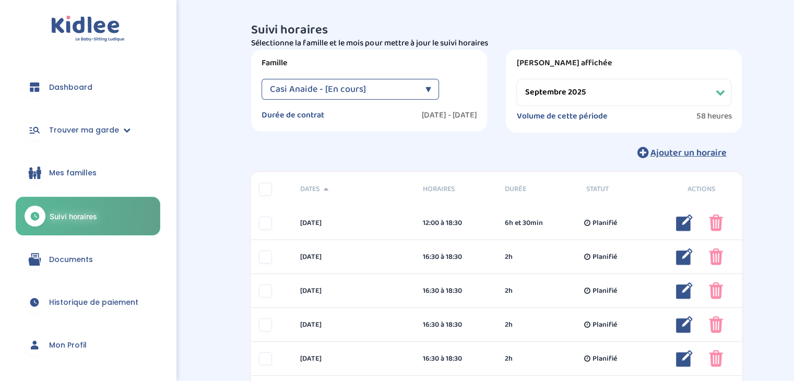
click at [88, 338] on link "Mon Profil" at bounding box center [88, 345] width 145 height 38
